Goal: Task Accomplishment & Management: Manage account settings

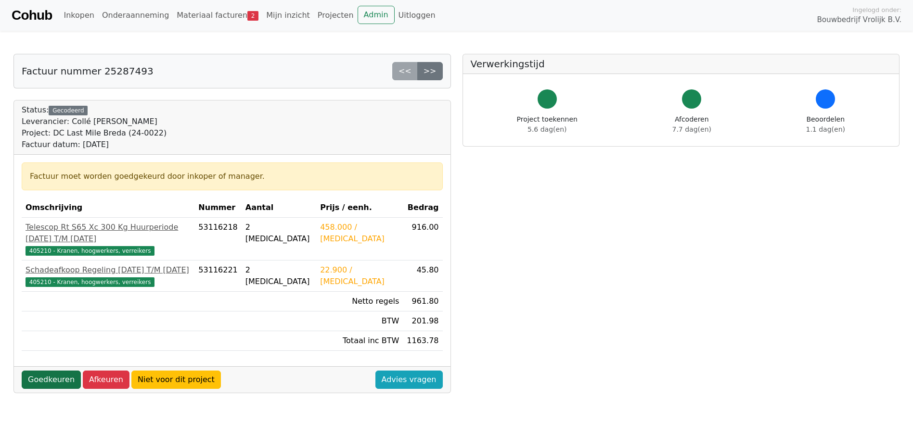
click at [47, 371] on link "Goedkeuren" at bounding box center [51, 380] width 59 height 18
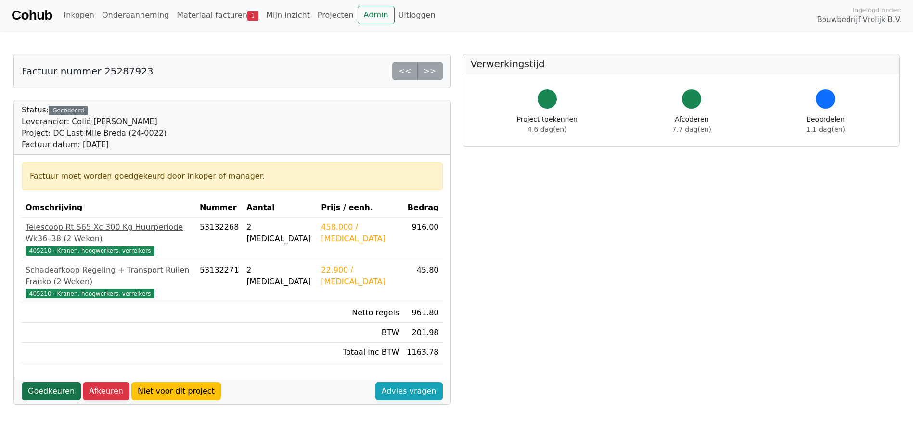
click at [62, 383] on link "Goedkeuren" at bounding box center [51, 392] width 59 height 18
